Goal: Check status: Check status

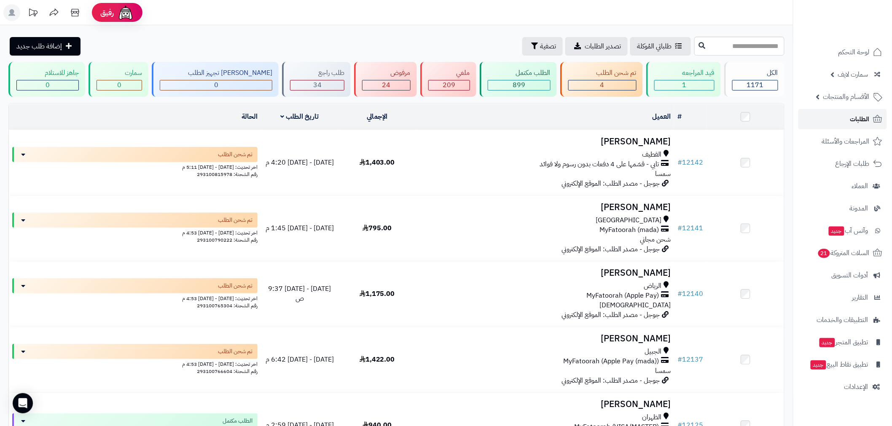
click at [857, 121] on span "الطلبات" at bounding box center [859, 119] width 19 height 12
click at [840, 125] on link "الطلبات" at bounding box center [842, 119] width 88 height 20
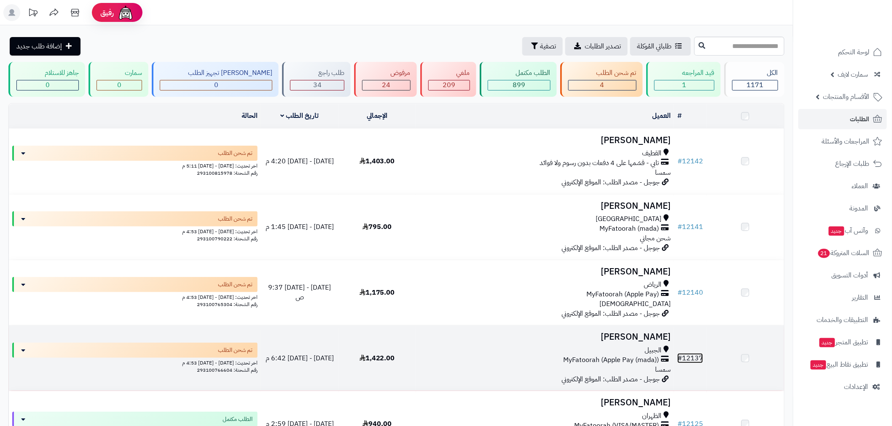
click at [693, 360] on link "# 12137" at bounding box center [690, 359] width 26 height 10
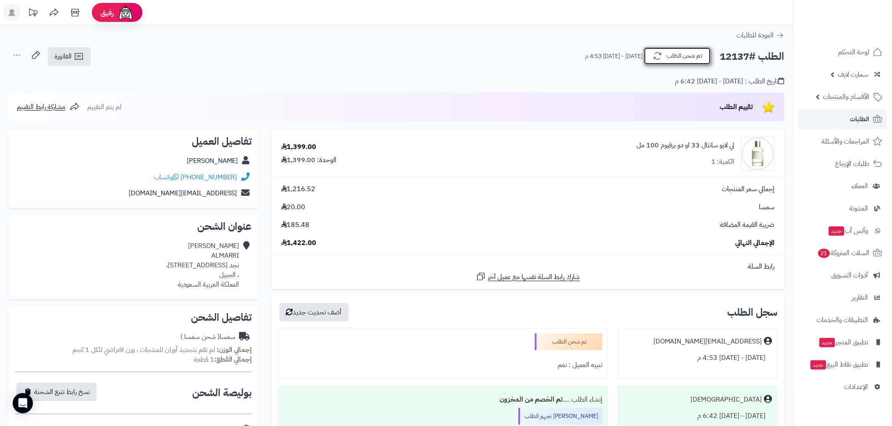
click at [681, 56] on button "تم شحن الطلب" at bounding box center [676, 56] width 67 height 18
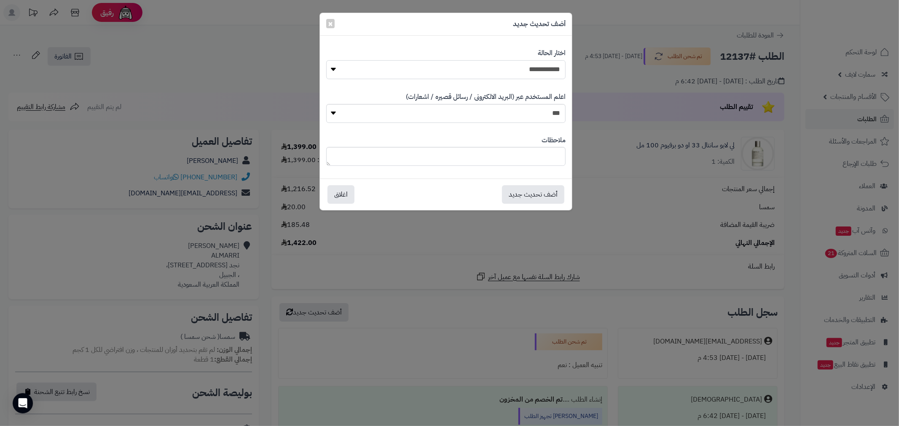
drag, startPoint x: 542, startPoint y: 73, endPoint x: 541, endPoint y: 79, distance: 5.5
click at [542, 73] on select "**********" at bounding box center [445, 69] width 239 height 19
select select "*"
click at [326, 60] on select "**********" at bounding box center [445, 69] width 239 height 19
click at [542, 194] on button "أضف تحديث جديد" at bounding box center [533, 194] width 62 height 19
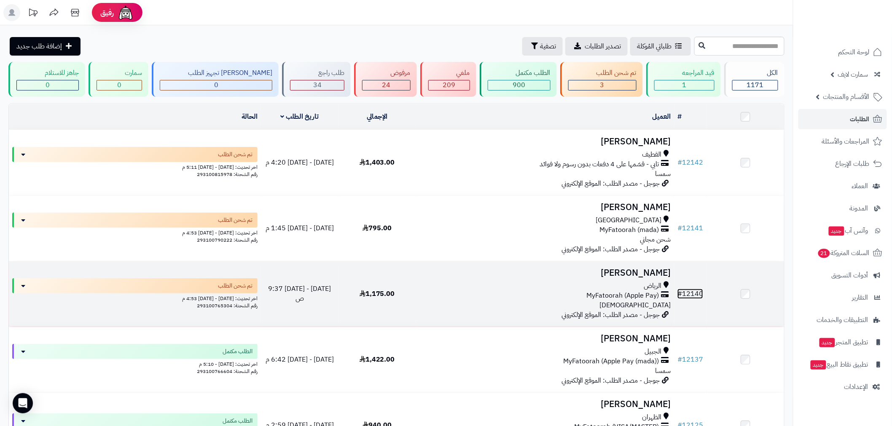
click at [696, 294] on link "# 12140" at bounding box center [690, 294] width 26 height 10
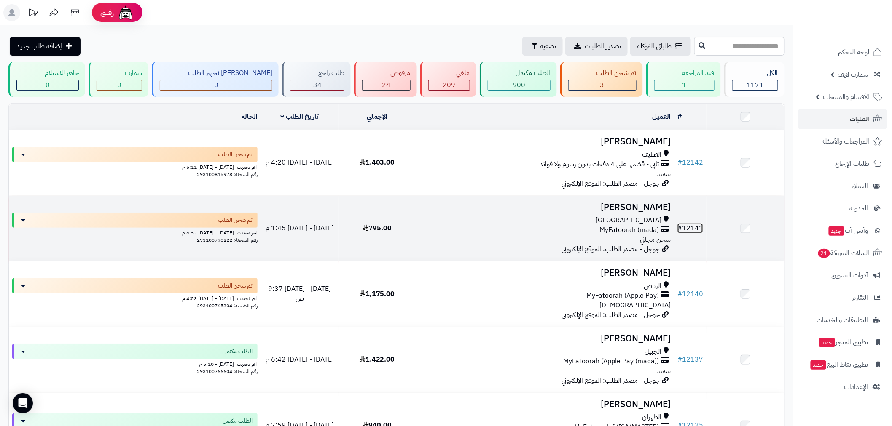
click at [693, 228] on link "# 12141" at bounding box center [690, 228] width 26 height 10
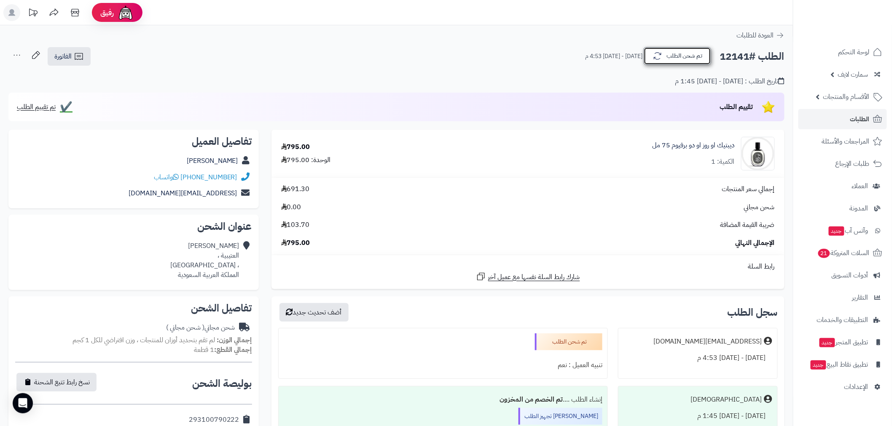
click at [693, 51] on button "تم شحن الطلب" at bounding box center [676, 56] width 67 height 18
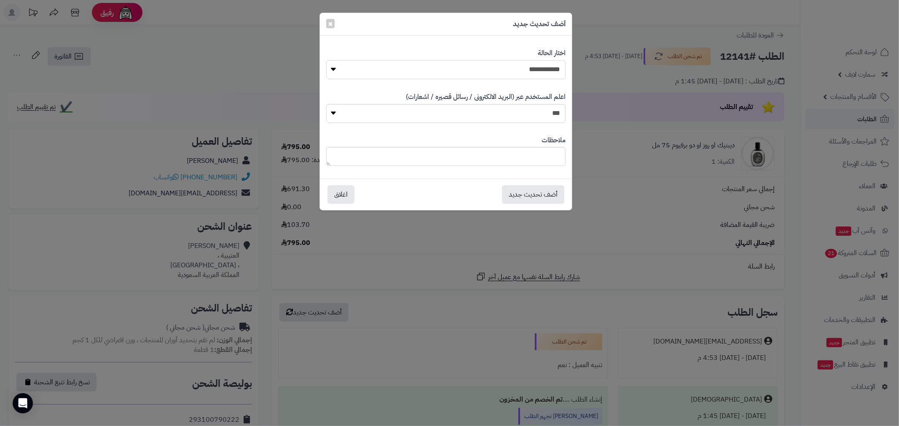
click at [562, 67] on select "**********" at bounding box center [445, 69] width 239 height 19
select select "*"
click at [326, 60] on select "**********" at bounding box center [445, 69] width 239 height 19
click at [535, 196] on button "أضف تحديث جديد" at bounding box center [533, 194] width 62 height 19
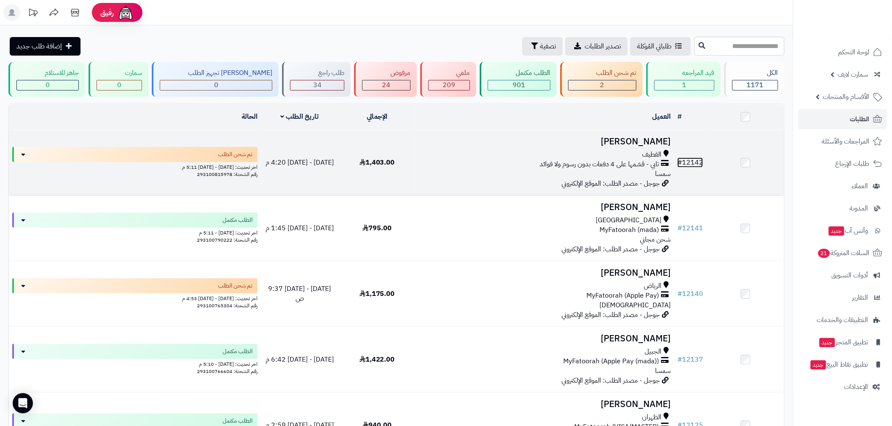
click at [692, 158] on link "# 12142" at bounding box center [690, 163] width 26 height 10
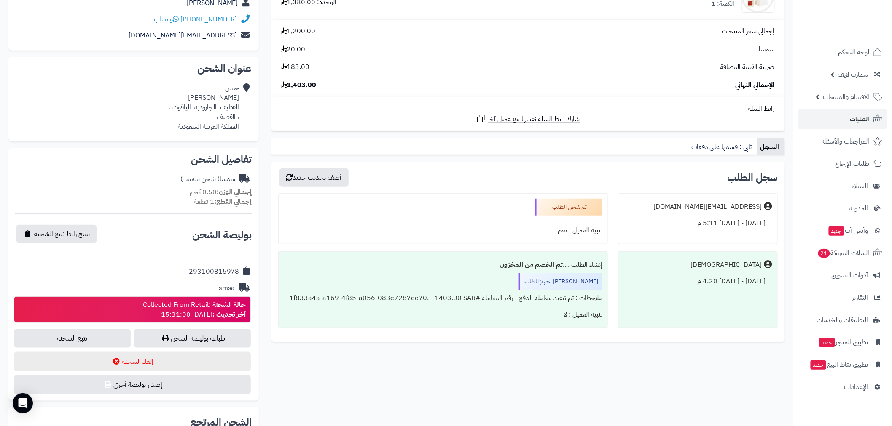
scroll to position [218, 0]
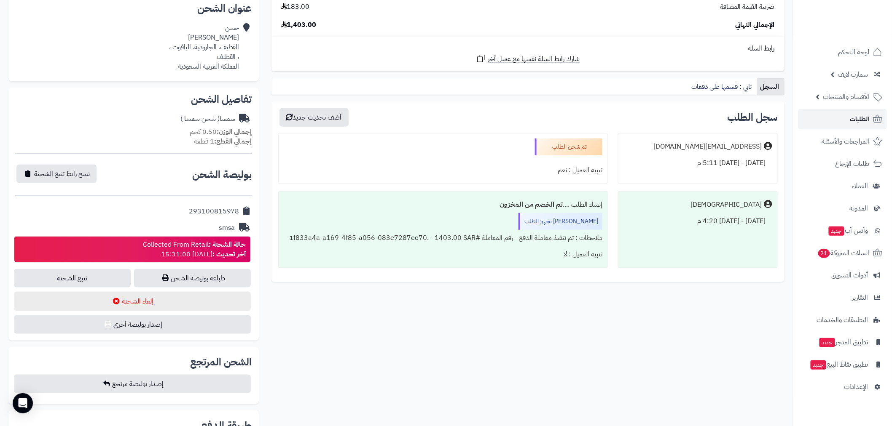
click at [842, 116] on link "الطلبات" at bounding box center [842, 119] width 88 height 20
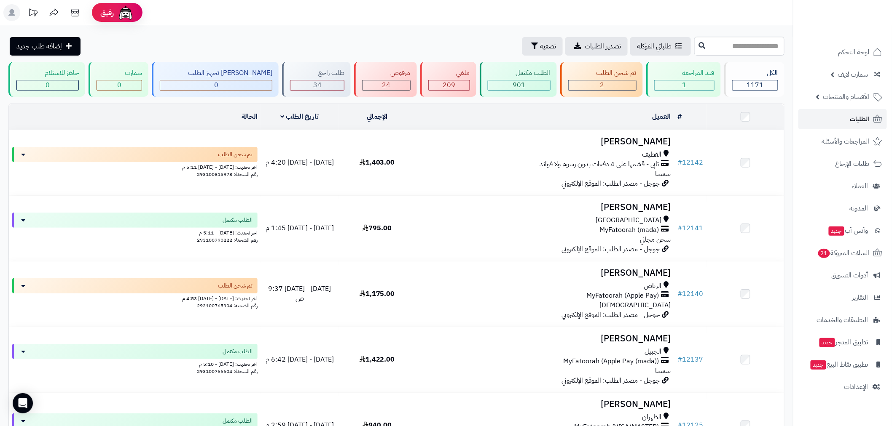
click at [851, 119] on span "الطلبات" at bounding box center [859, 119] width 19 height 12
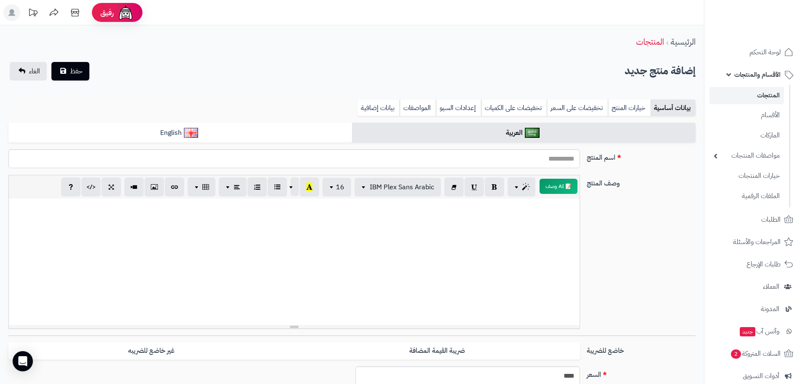
select select
